Goal: Task Accomplishment & Management: Complete application form

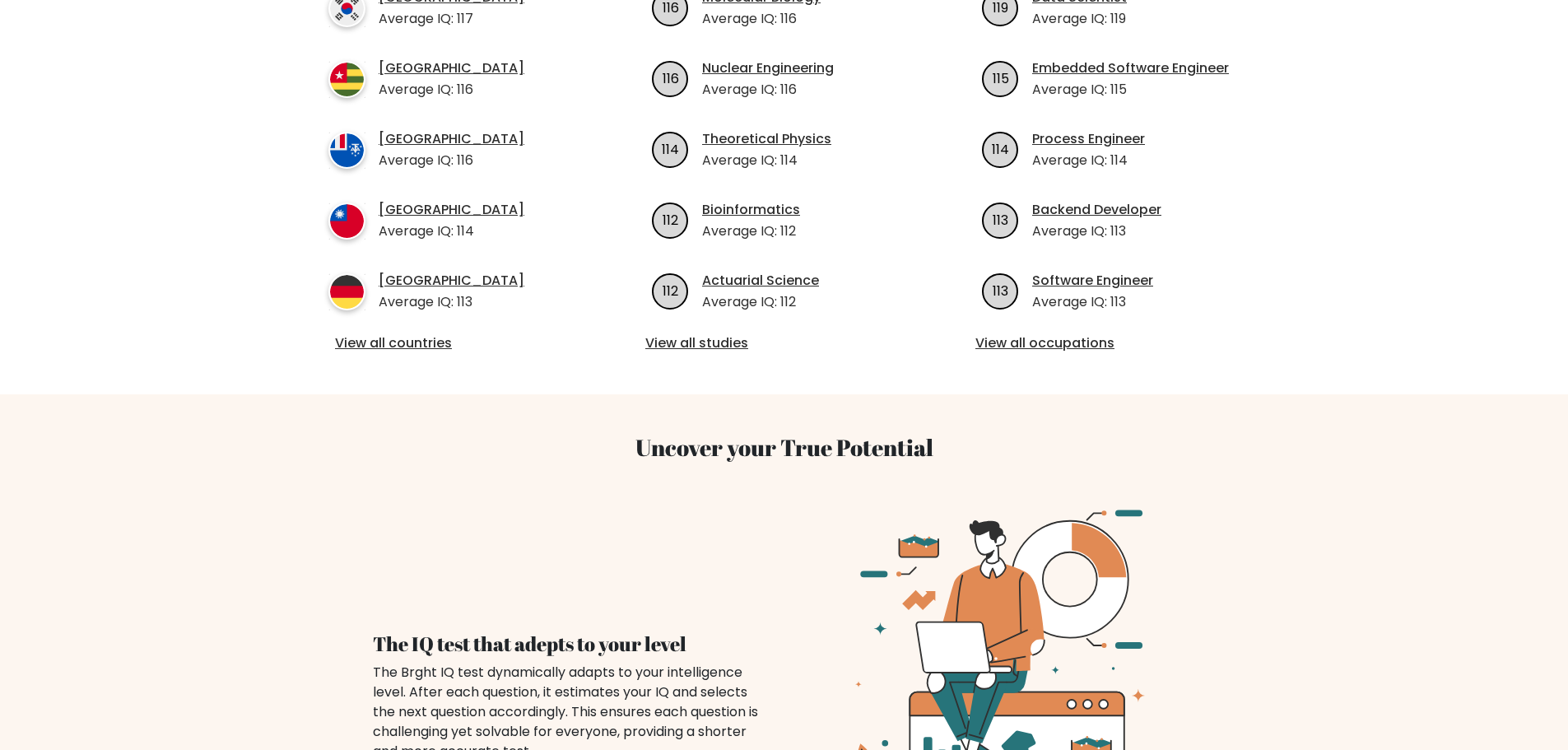
scroll to position [659, 0]
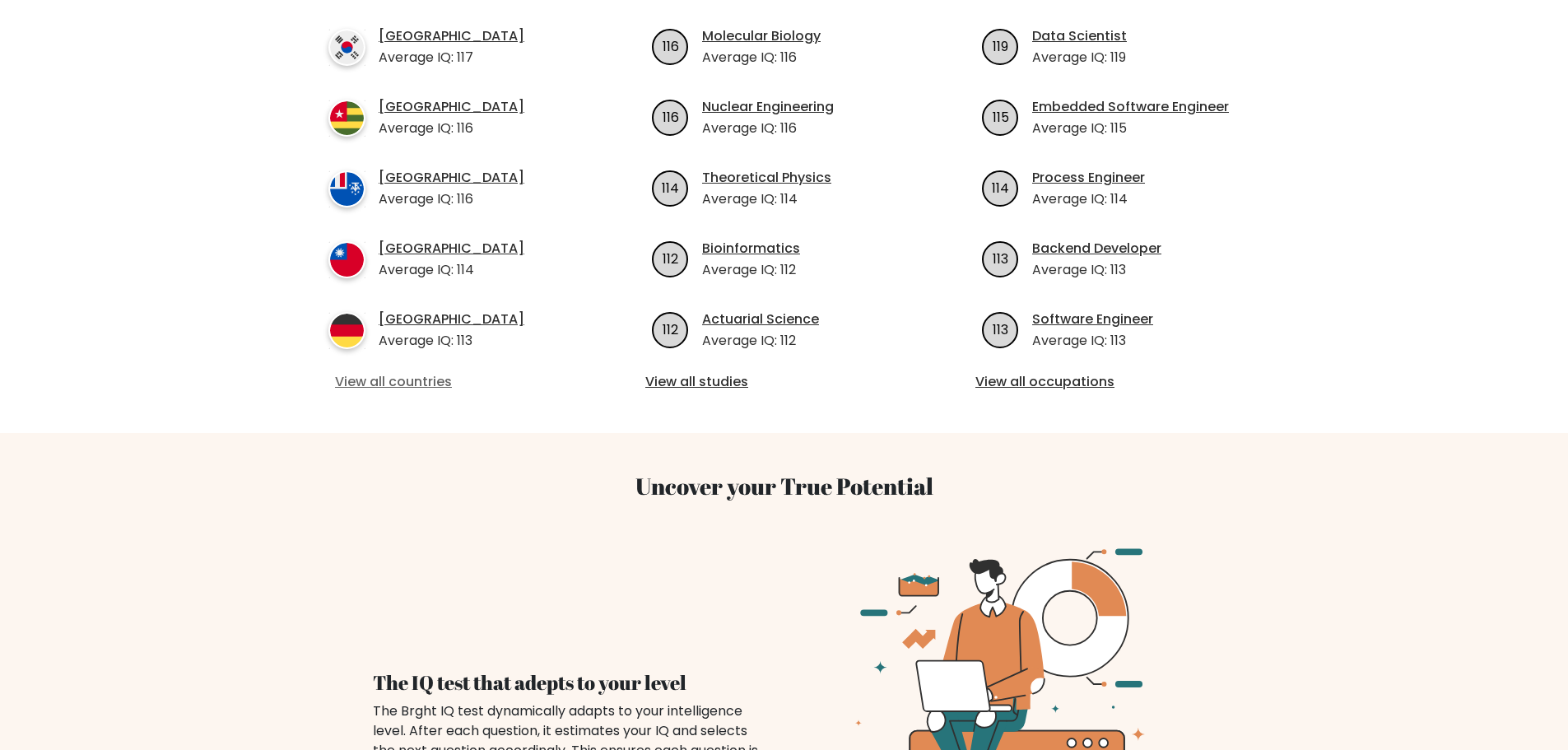
click at [421, 372] on link "View all countries" at bounding box center [454, 382] width 238 height 20
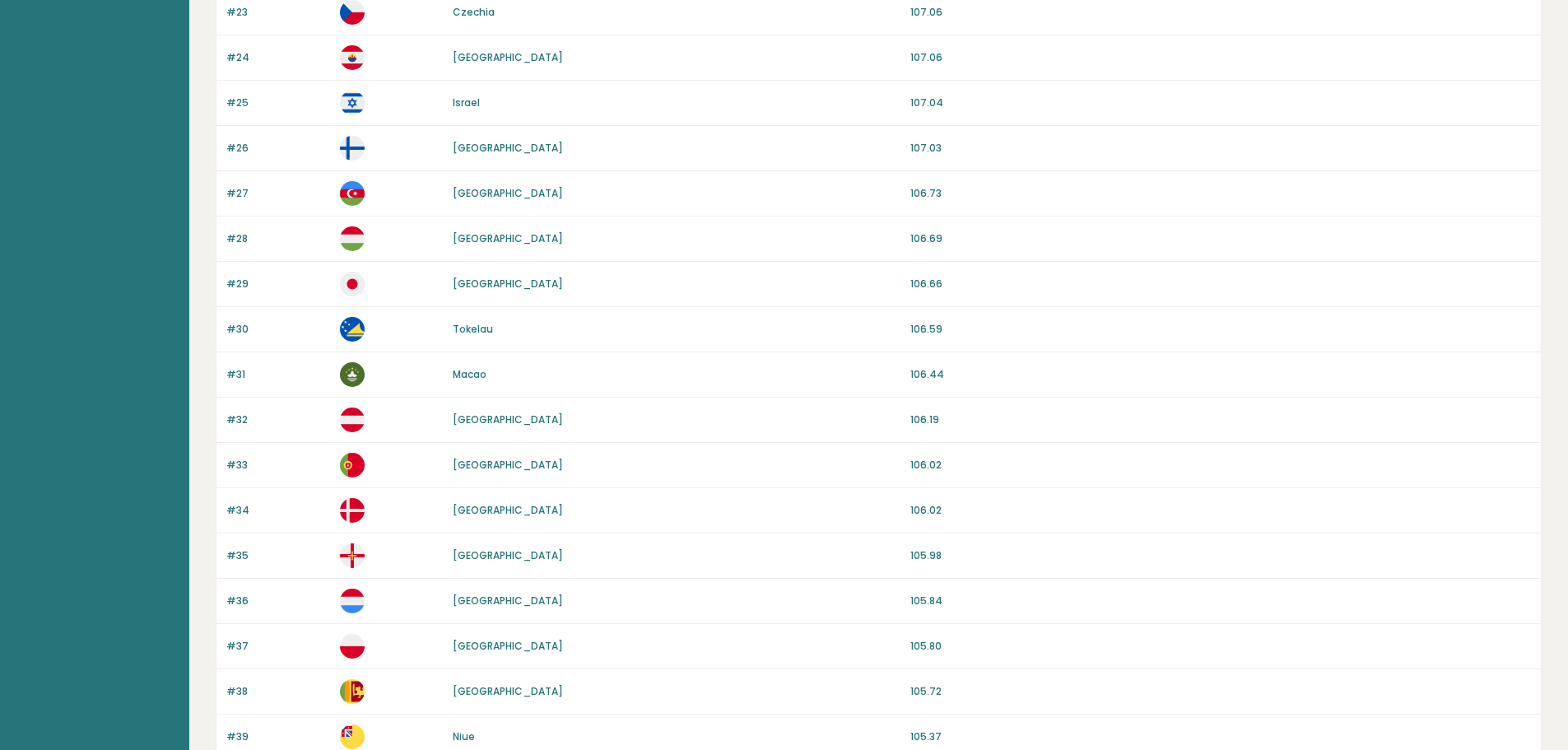
scroll to position [1389, 0]
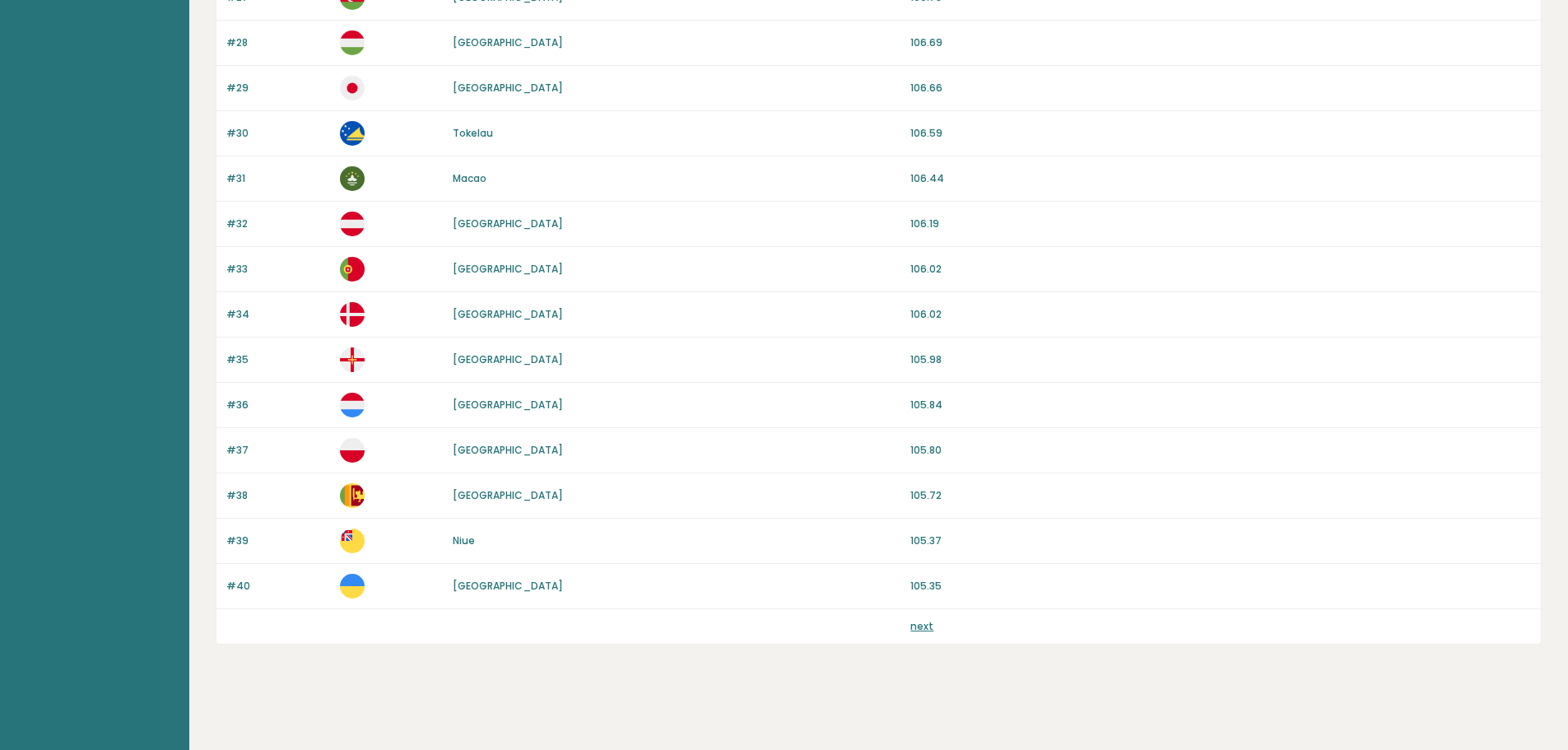
click at [922, 627] on link "next" at bounding box center [922, 626] width 23 height 14
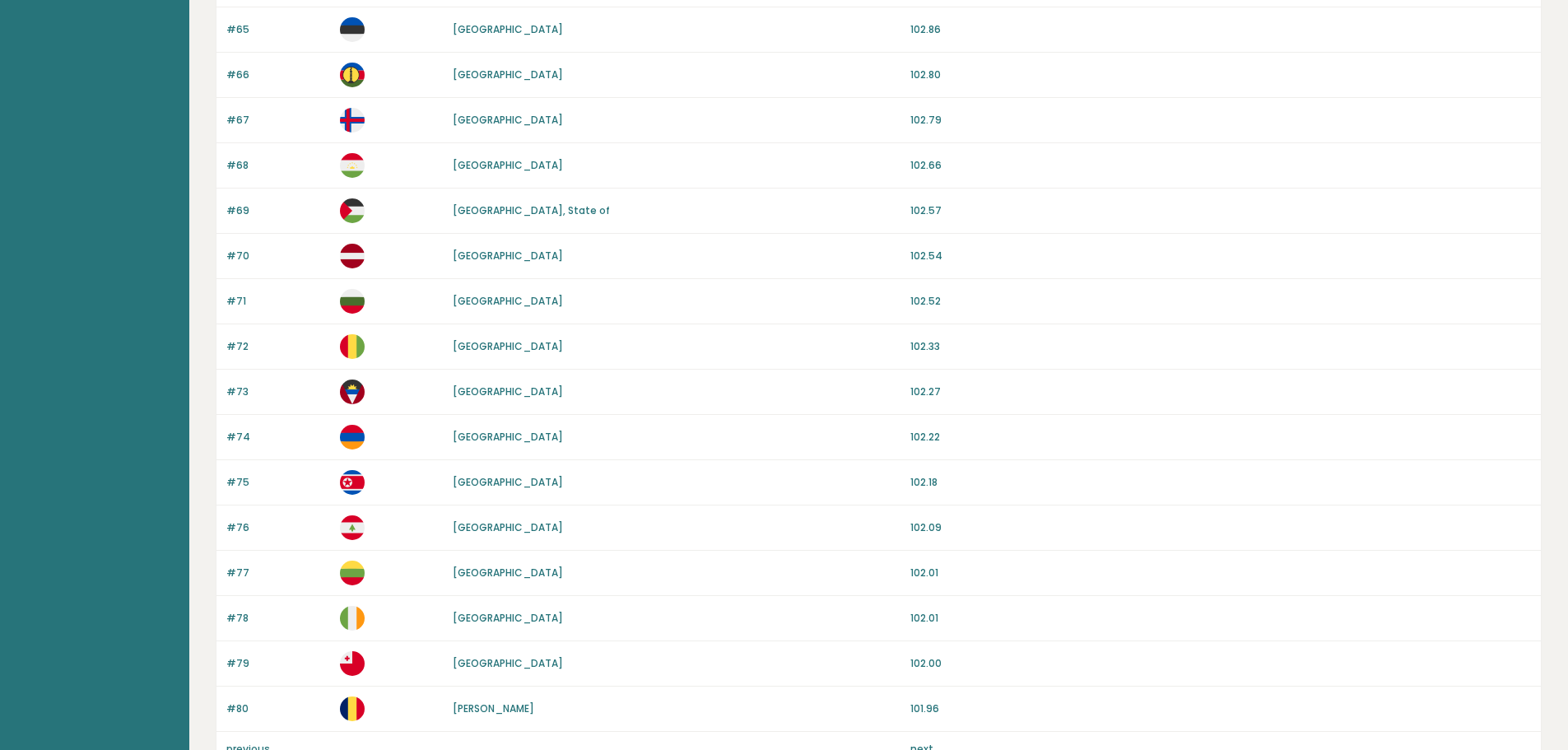
scroll to position [1389, 0]
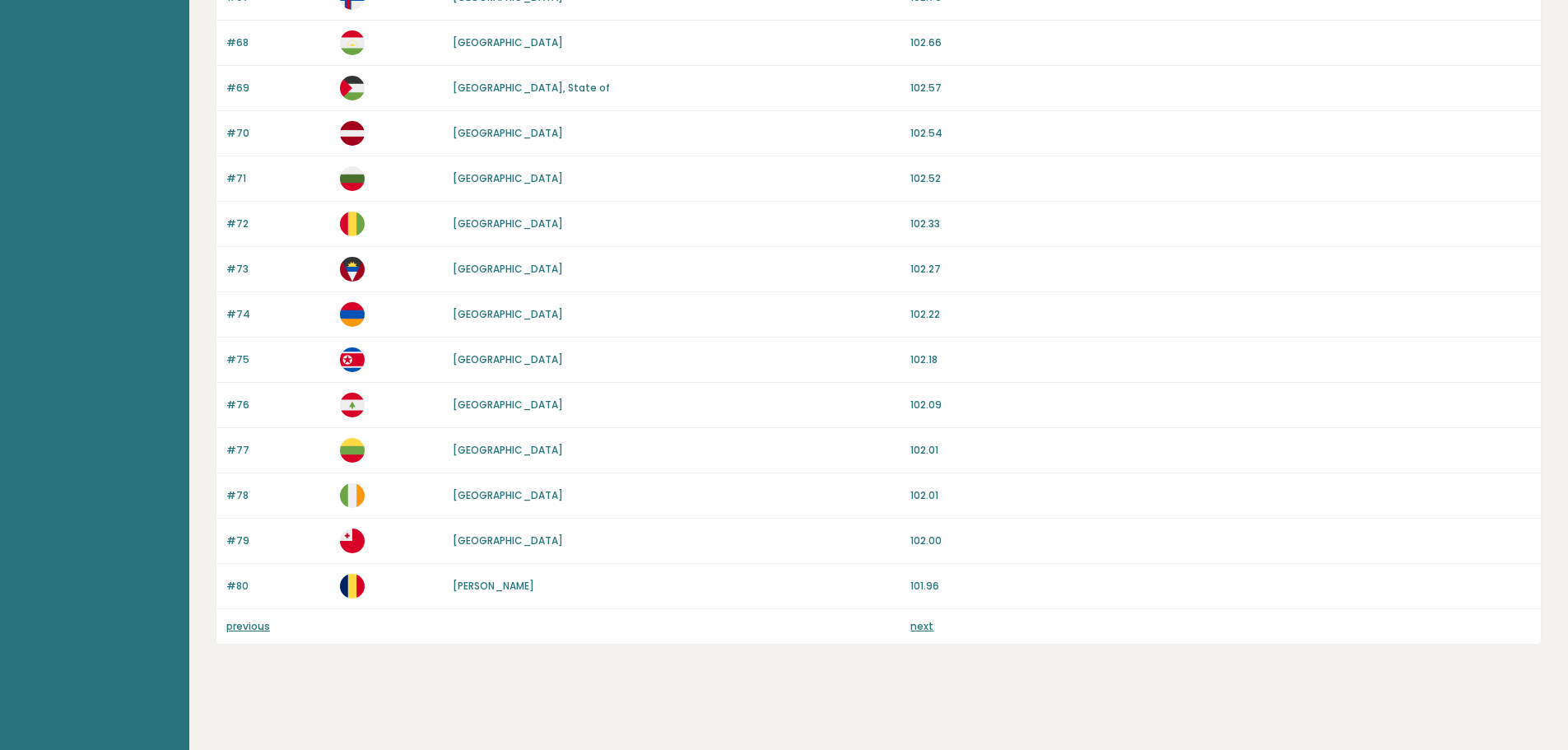
click at [923, 626] on link "next" at bounding box center [922, 626] width 23 height 14
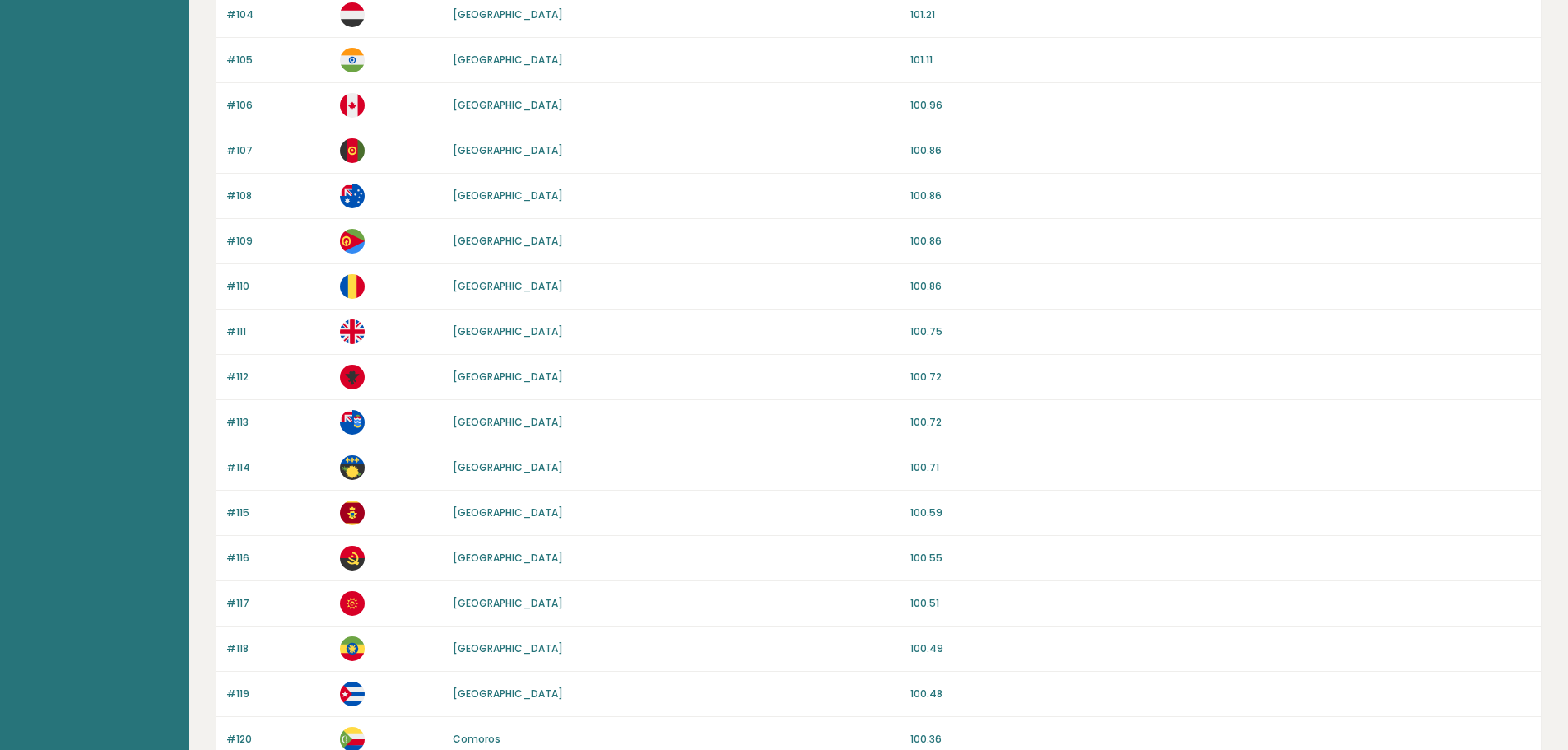
scroll to position [1389, 0]
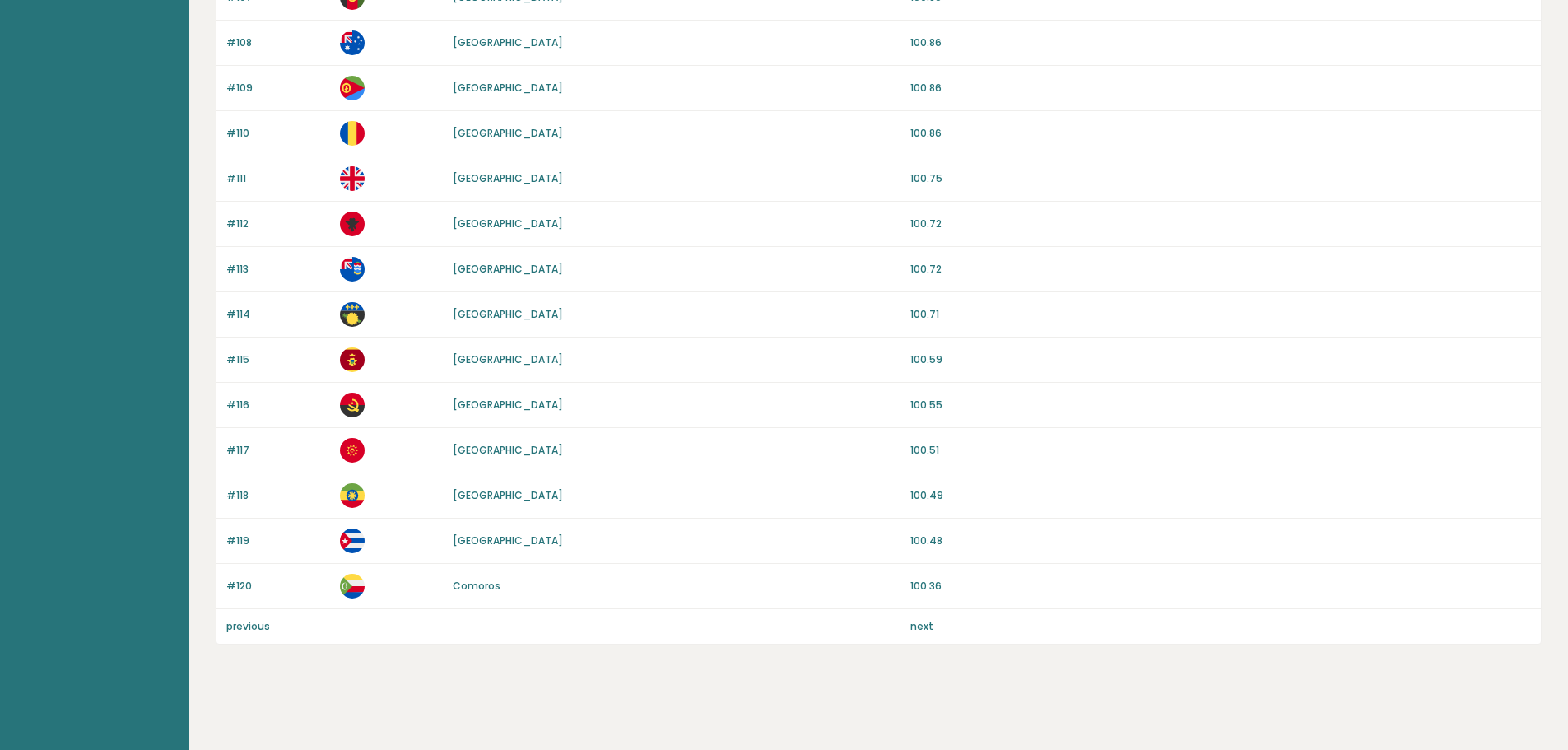
click at [913, 621] on link "next" at bounding box center [922, 626] width 23 height 14
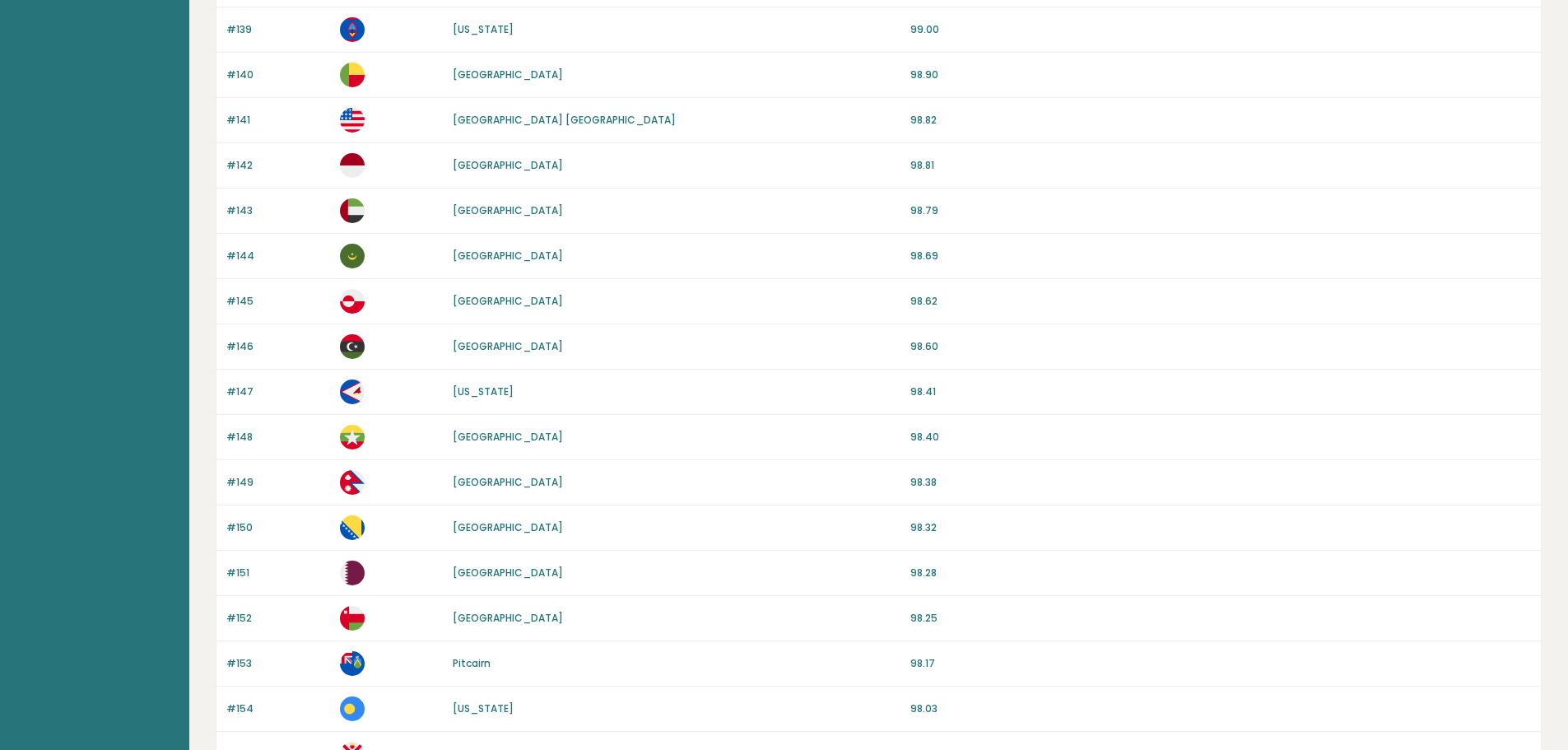
scroll to position [1389, 0]
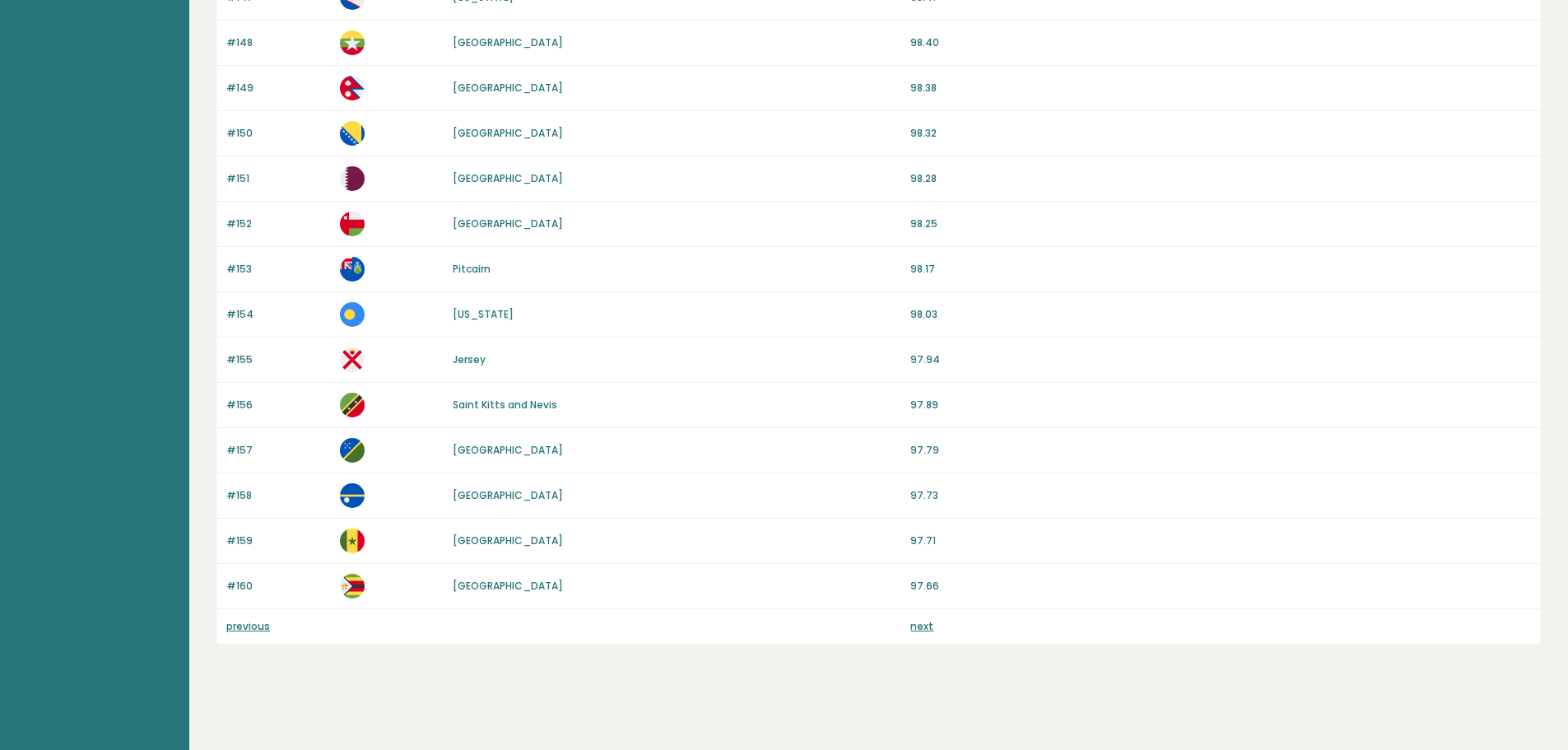
click at [915, 622] on link "next" at bounding box center [922, 626] width 23 height 14
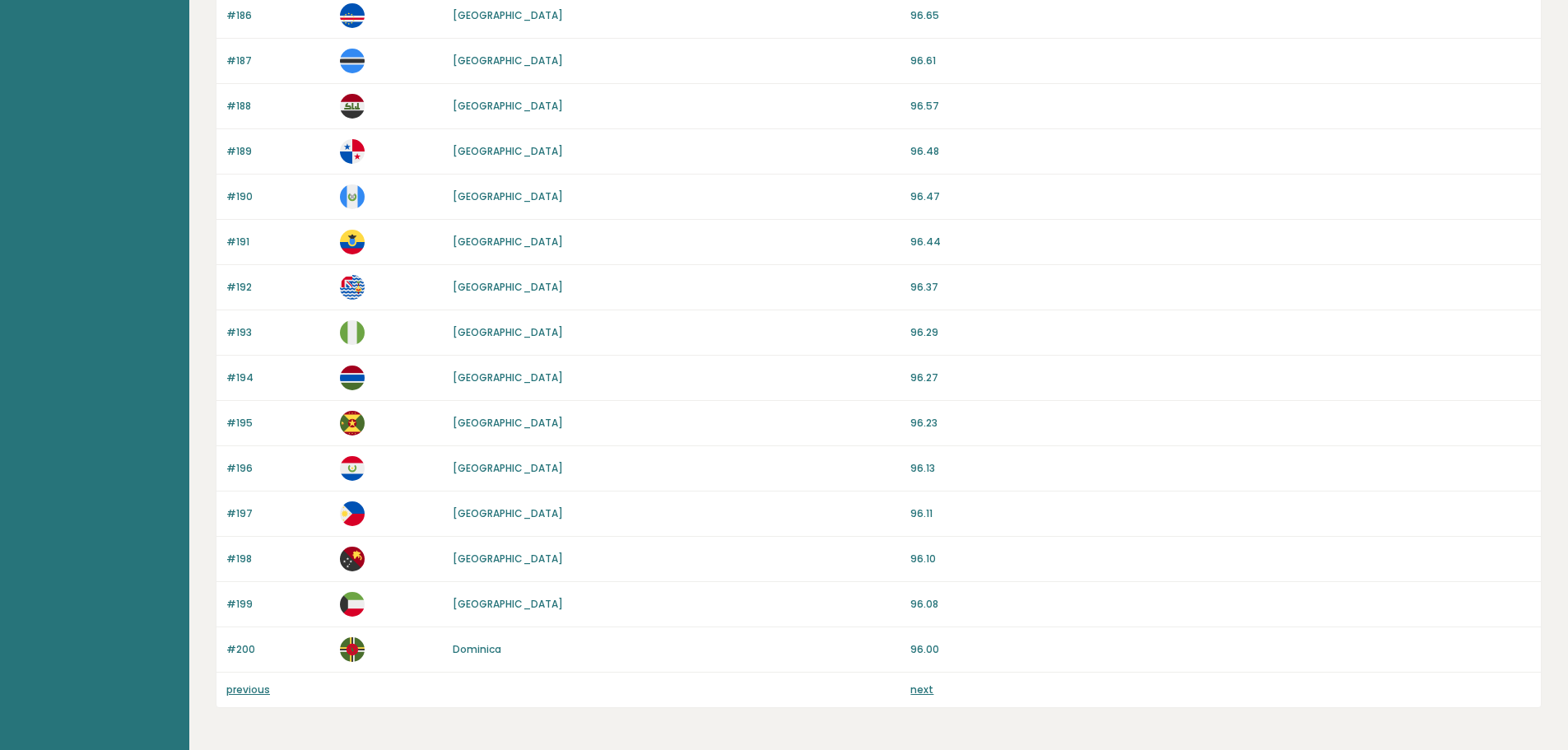
scroll to position [1389, 0]
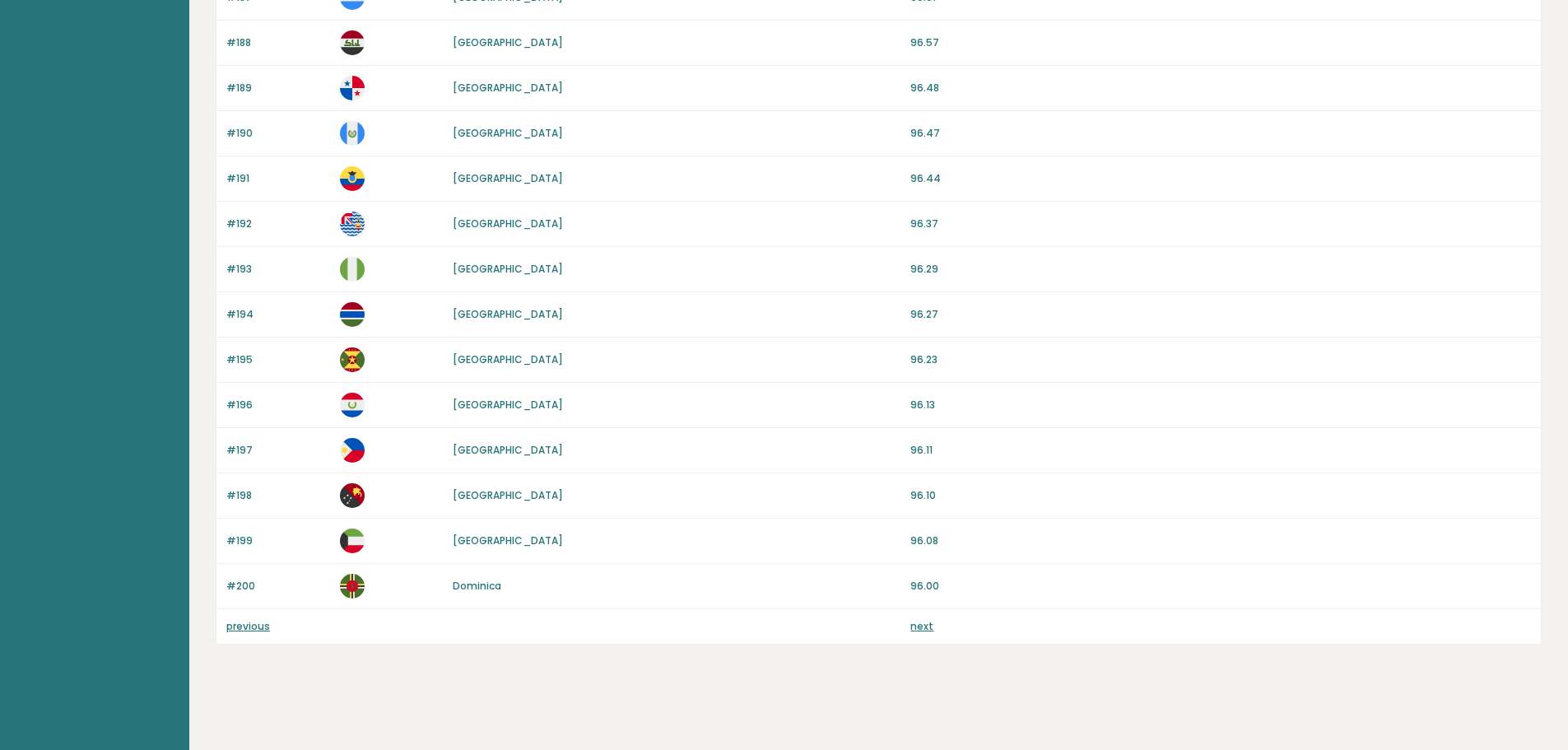
click at [929, 627] on link "next" at bounding box center [922, 626] width 23 height 14
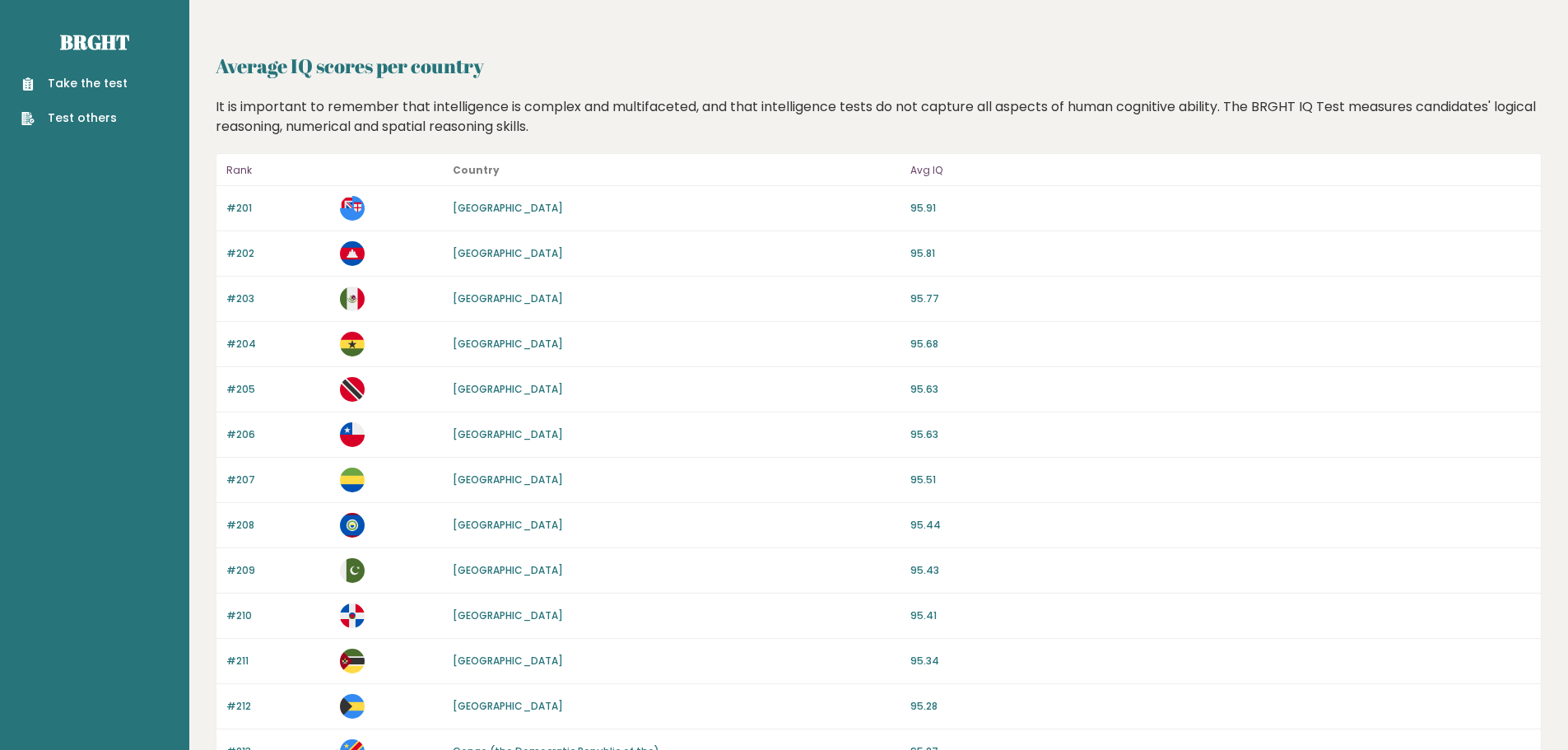
click at [64, 83] on link "Take the test" at bounding box center [74, 84] width 107 height 17
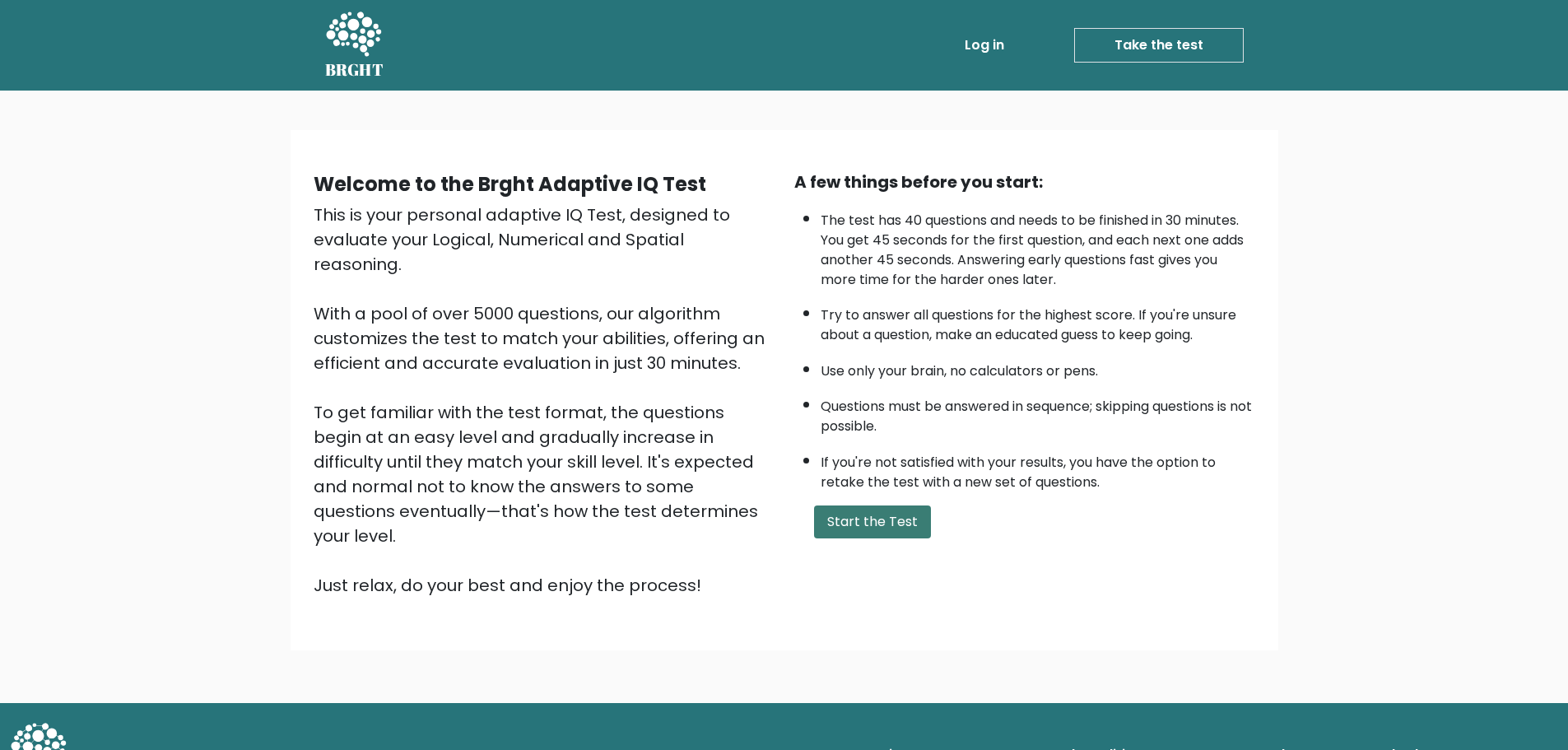
click at [875, 520] on button "Start the Test" at bounding box center [872, 522] width 117 height 33
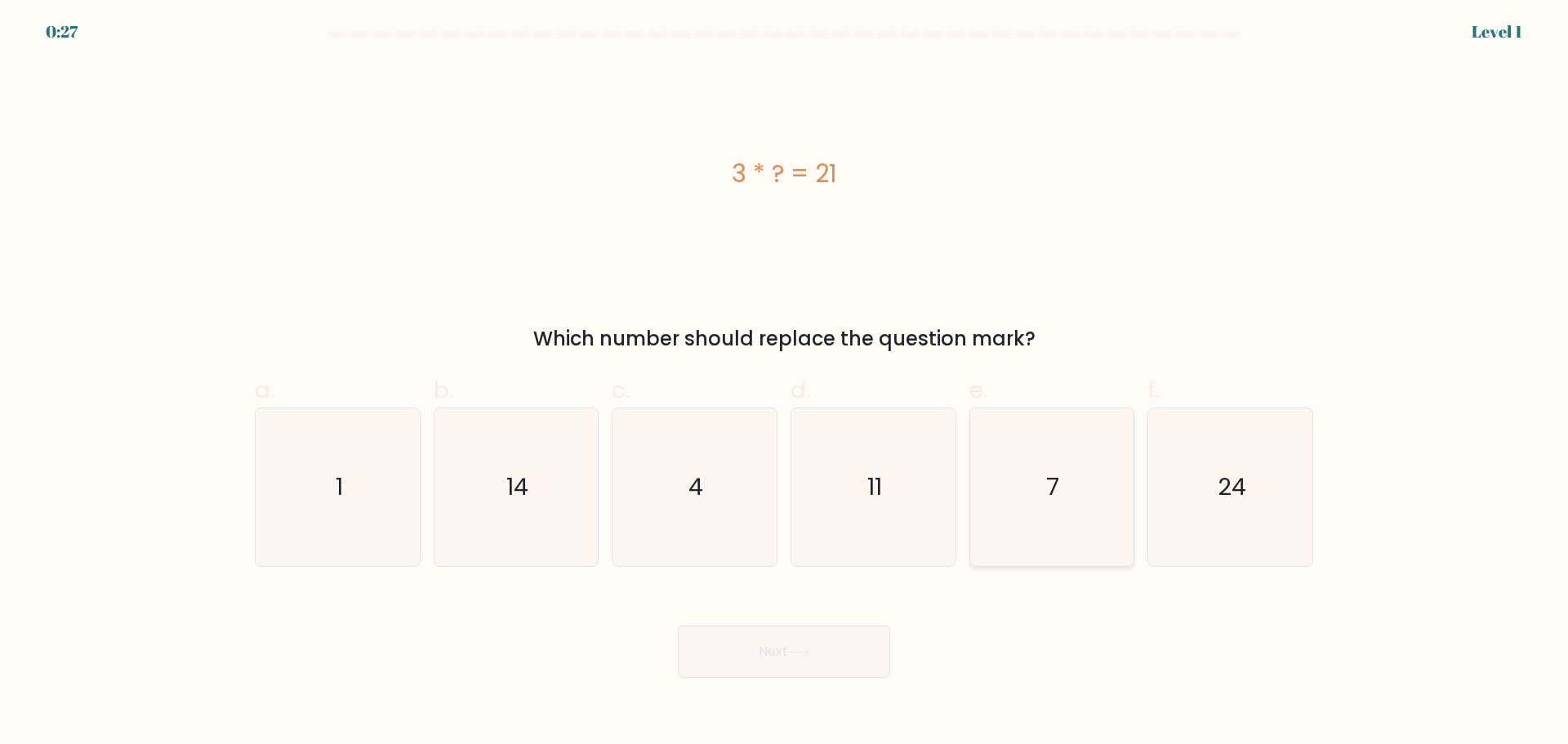
click at [1081, 493] on icon "7" at bounding box center [1051, 487] width 158 height 158
click at [784, 383] on input "e. 7" at bounding box center [784, 378] width 1 height 10
radio input "true"
click at [807, 645] on button "Next" at bounding box center [784, 651] width 212 height 52
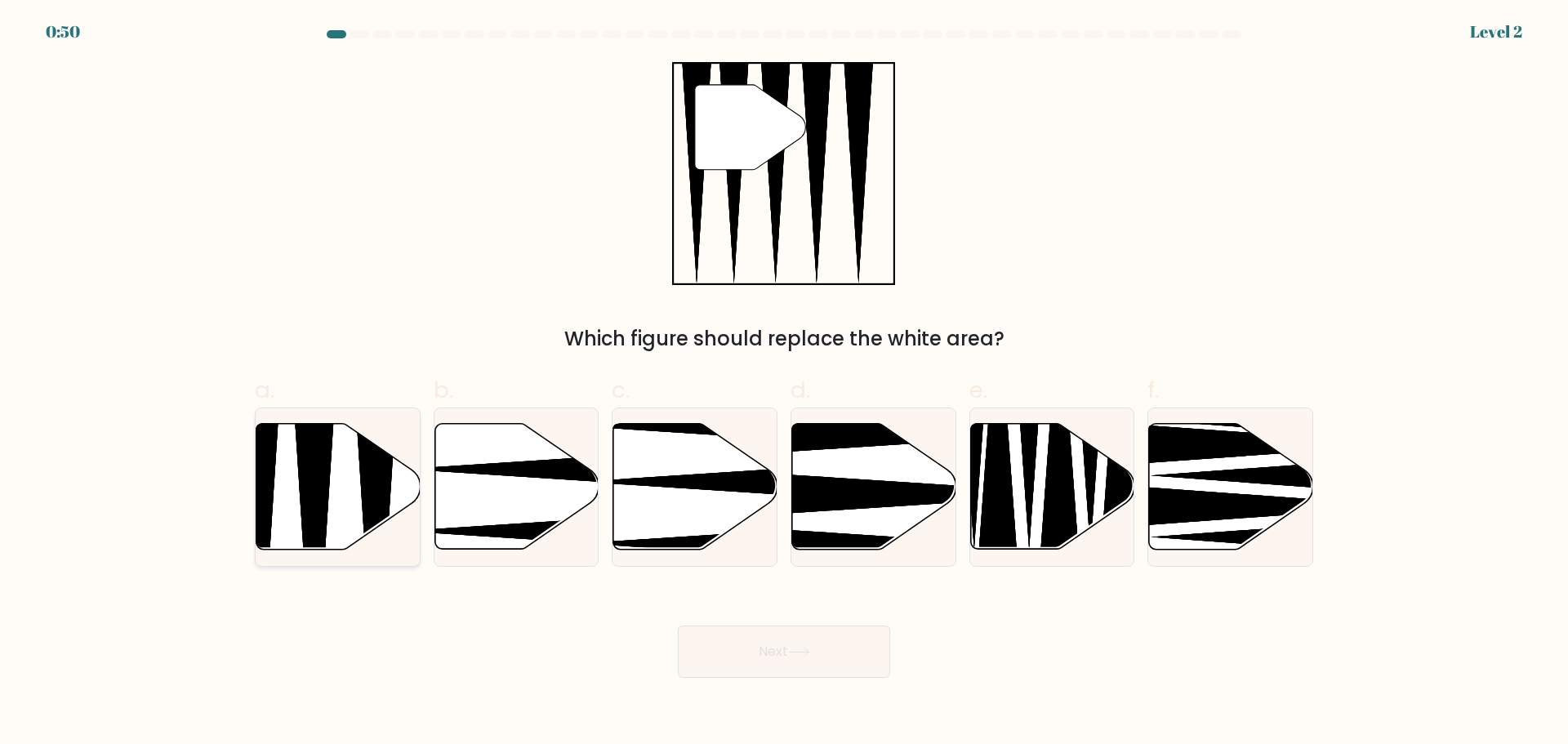
click at [320, 512] on icon at bounding box center [314, 554] width 42 height 326
click at [784, 383] on input "a." at bounding box center [784, 378] width 1 height 10
radio input "true"
click at [773, 664] on button "Next" at bounding box center [784, 651] width 212 height 52
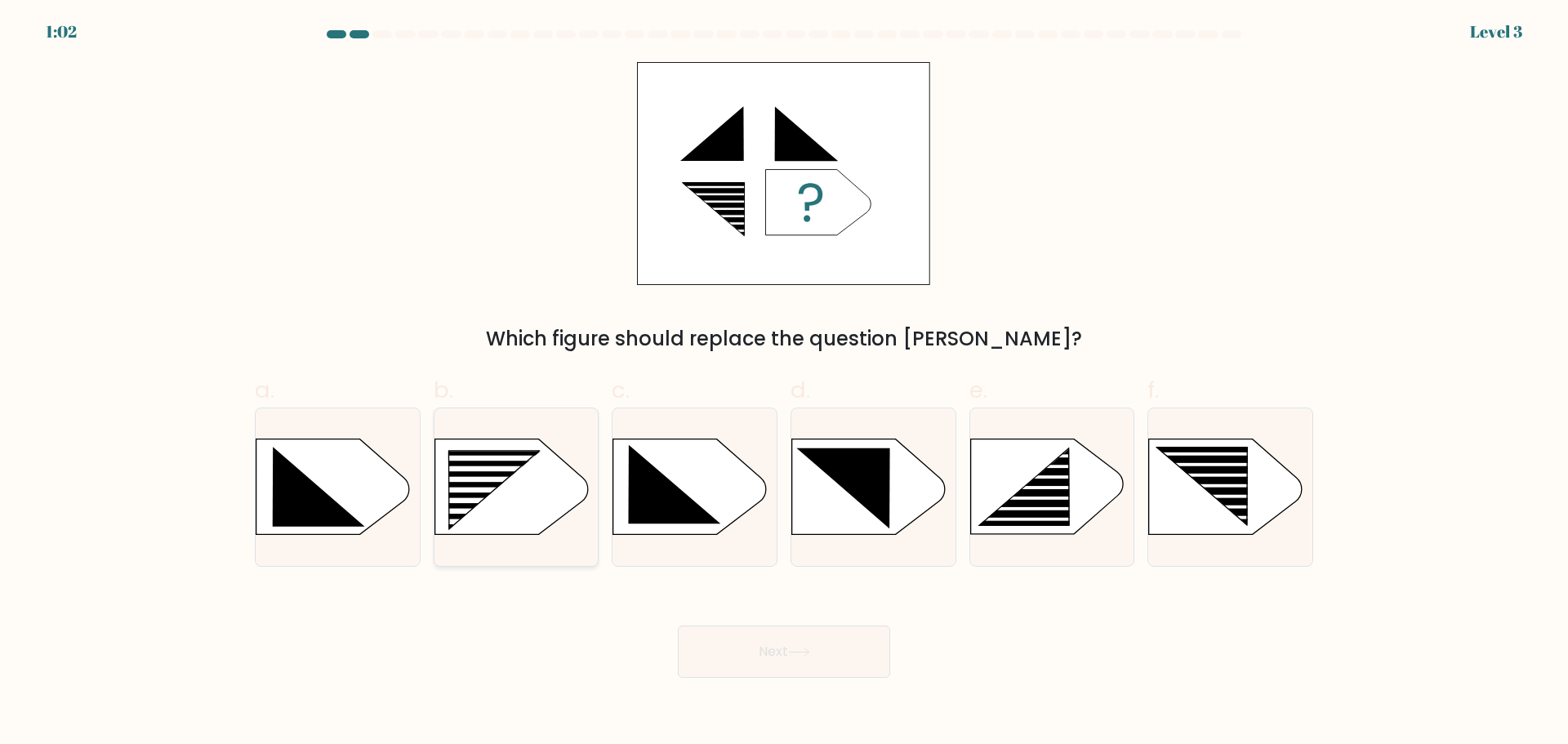
click at [509, 463] on icon at bounding box center [495, 490] width 93 height 78
click at [784, 383] on input "b." at bounding box center [784, 378] width 1 height 10
radio input "true"
click at [822, 673] on button "Next" at bounding box center [784, 651] width 212 height 52
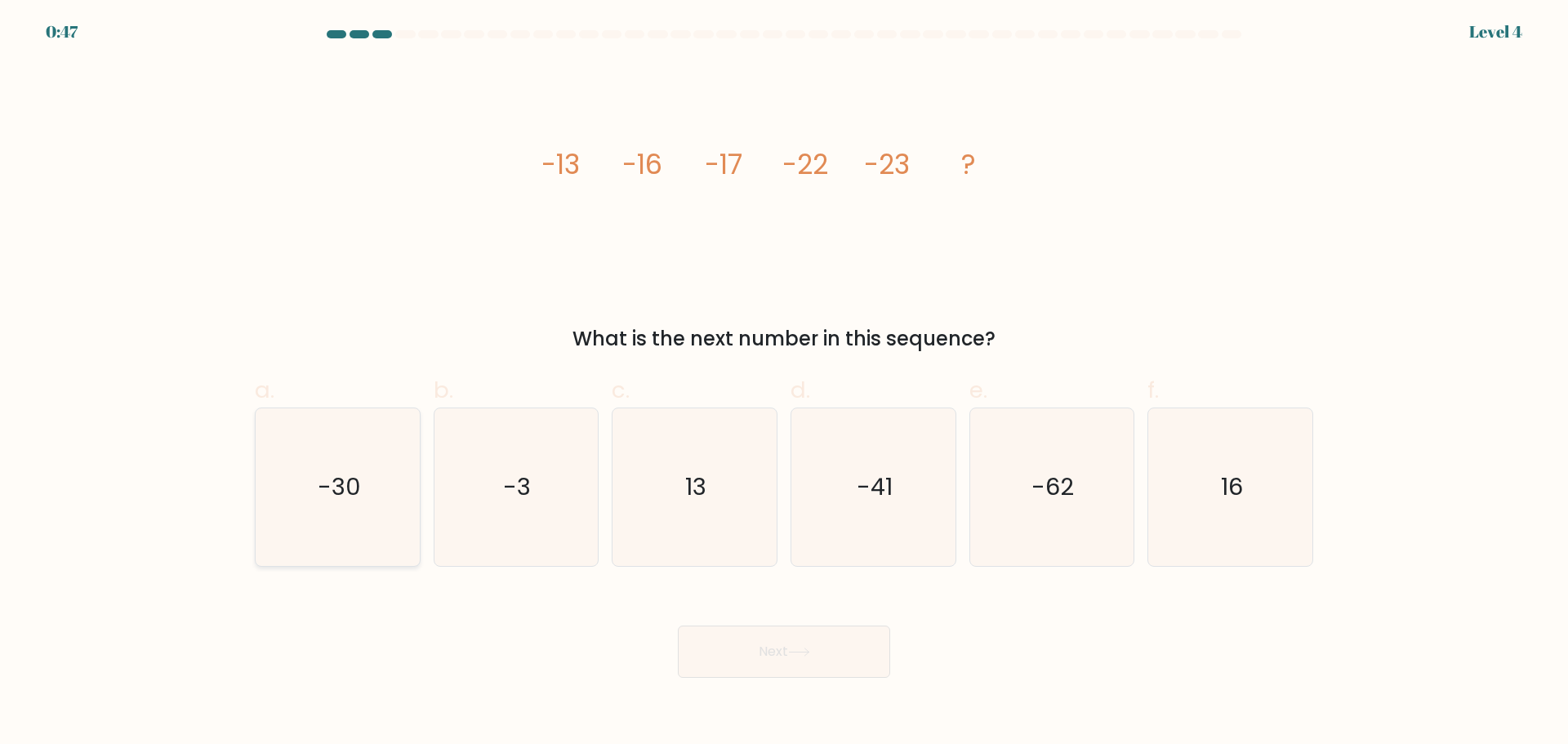
drag, startPoint x: 357, startPoint y: 469, endPoint x: 364, endPoint y: 490, distance: 22.1
click at [357, 469] on icon "-30" at bounding box center [337, 487] width 158 height 158
click at [784, 383] on input "a. -30" at bounding box center [784, 378] width 1 height 10
radio input "true"
click at [817, 644] on button "Next" at bounding box center [784, 651] width 212 height 52
